Goal: Check status: Check status

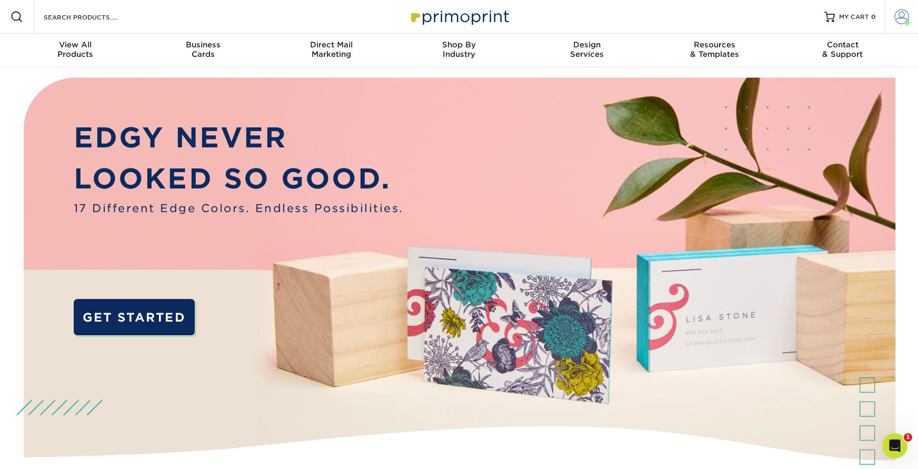
click at [901, 16] on span at bounding box center [901, 16] width 15 height 15
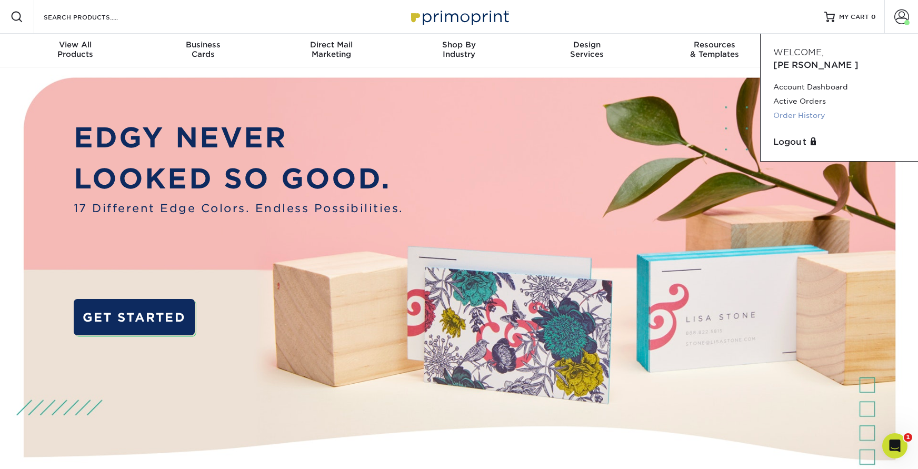
click at [811, 108] on link "Order History" at bounding box center [839, 115] width 132 height 14
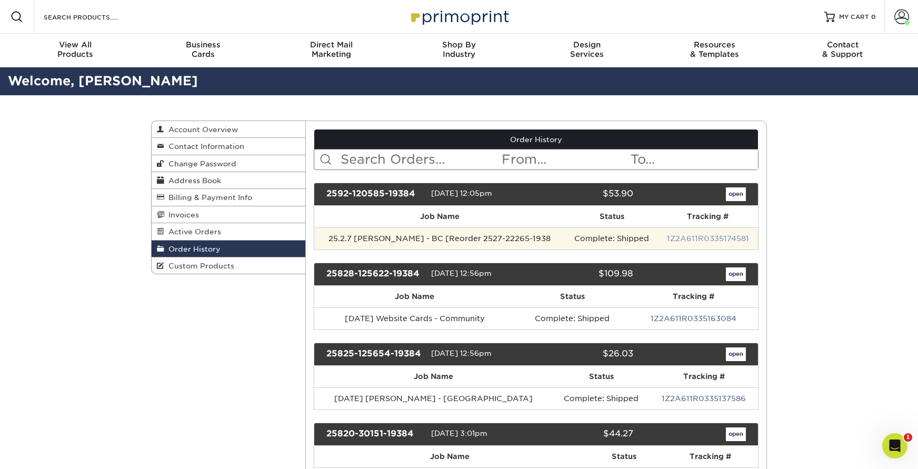
click at [685, 237] on link "1Z2A611R0335174581" at bounding box center [708, 238] width 82 height 8
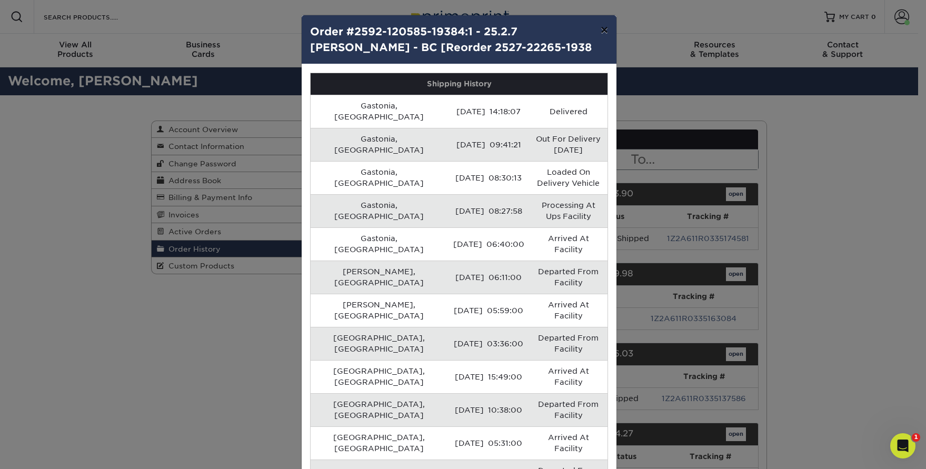
click at [598, 31] on button "×" at bounding box center [604, 29] width 24 height 29
